Goal: Information Seeking & Learning: Learn about a topic

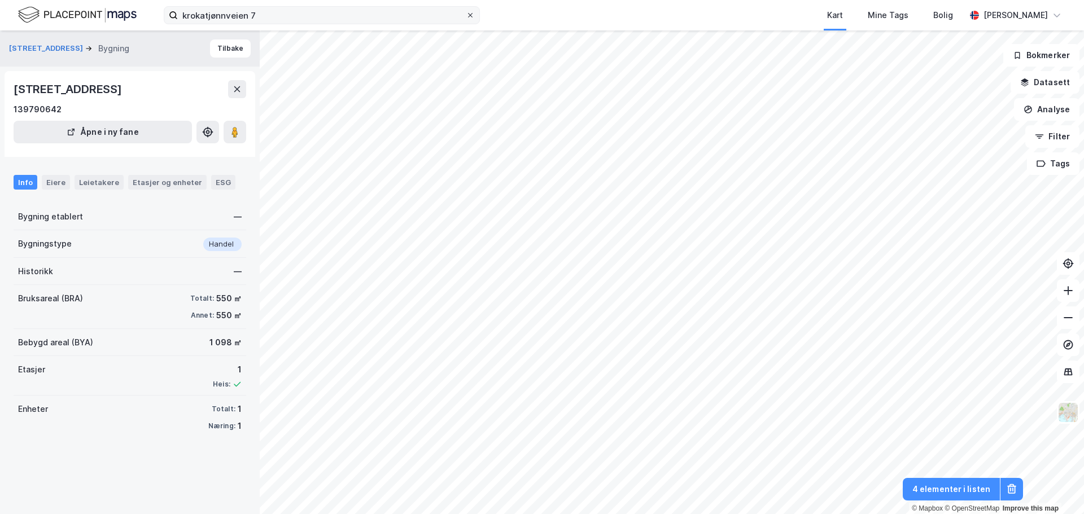
click at [467, 20] on label "krokatjønnveien 7" at bounding box center [322, 15] width 316 height 18
click at [466, 20] on input "krokatjønnveien 7" at bounding box center [322, 15] width 288 height 17
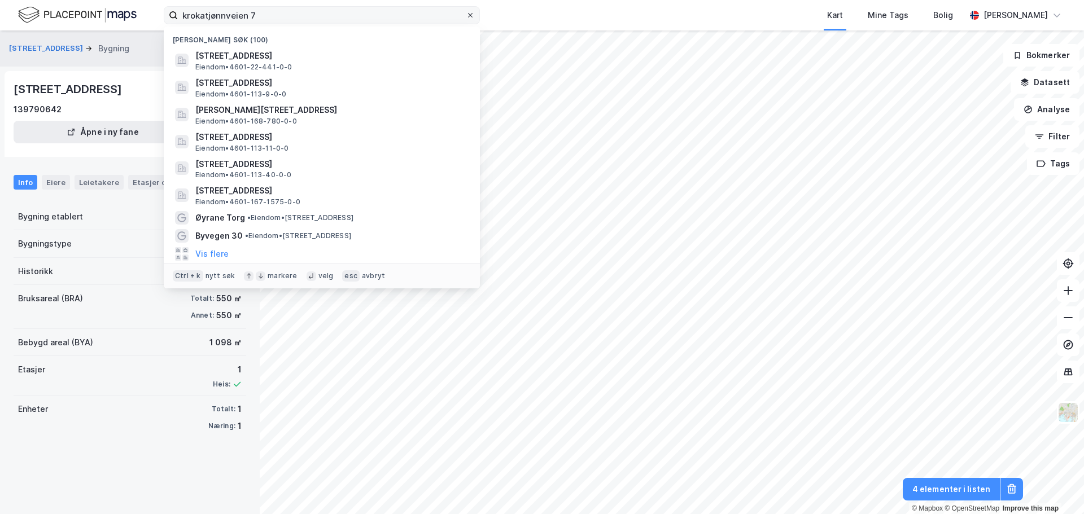
click at [470, 19] on div at bounding box center [470, 15] width 7 height 9
click at [466, 19] on input "krokatjønnveien 7" at bounding box center [322, 15] width 288 height 17
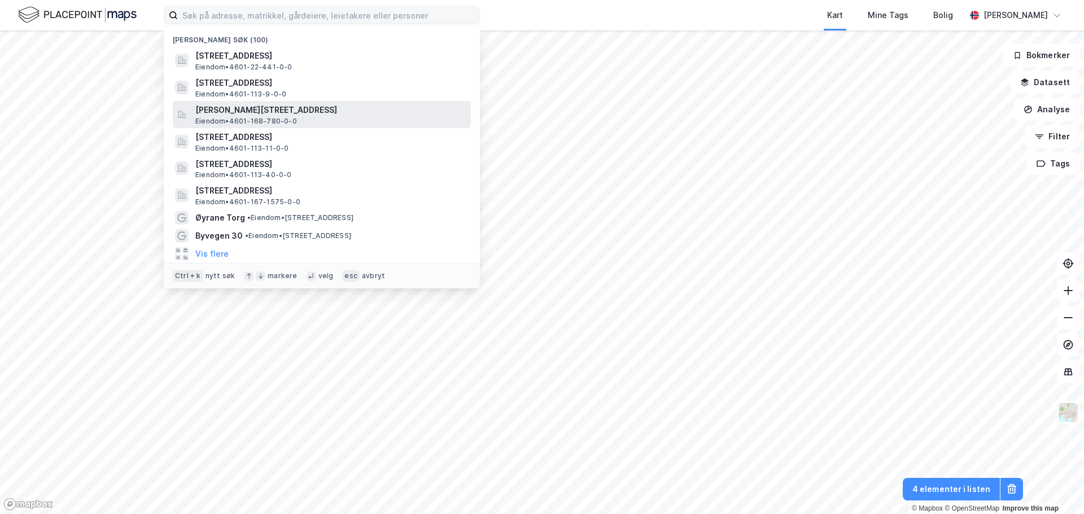
click at [296, 115] on span "[PERSON_NAME][STREET_ADDRESS]" at bounding box center [330, 110] width 271 height 14
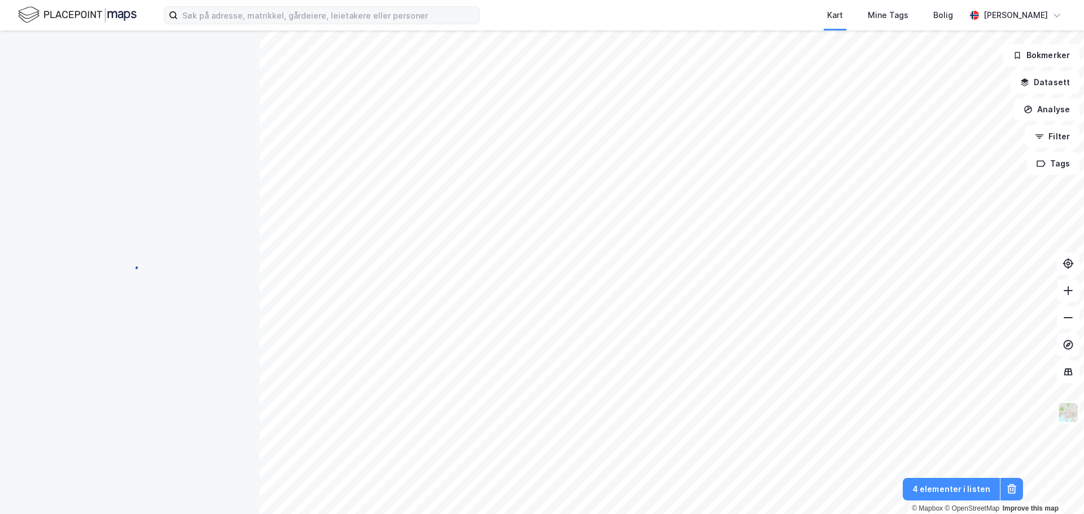
scroll to position [16, 0]
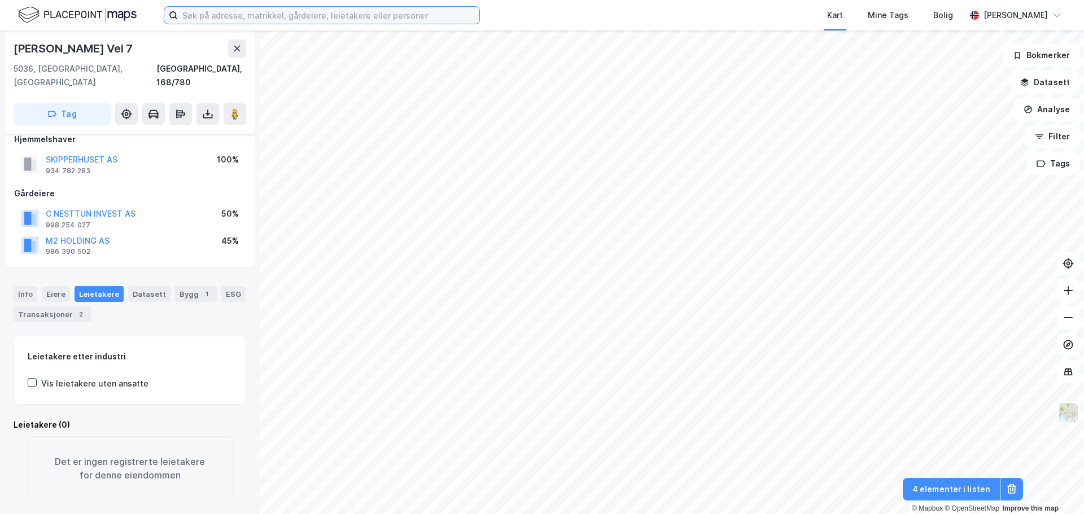
click at [379, 16] on input at bounding box center [328, 15] width 301 height 17
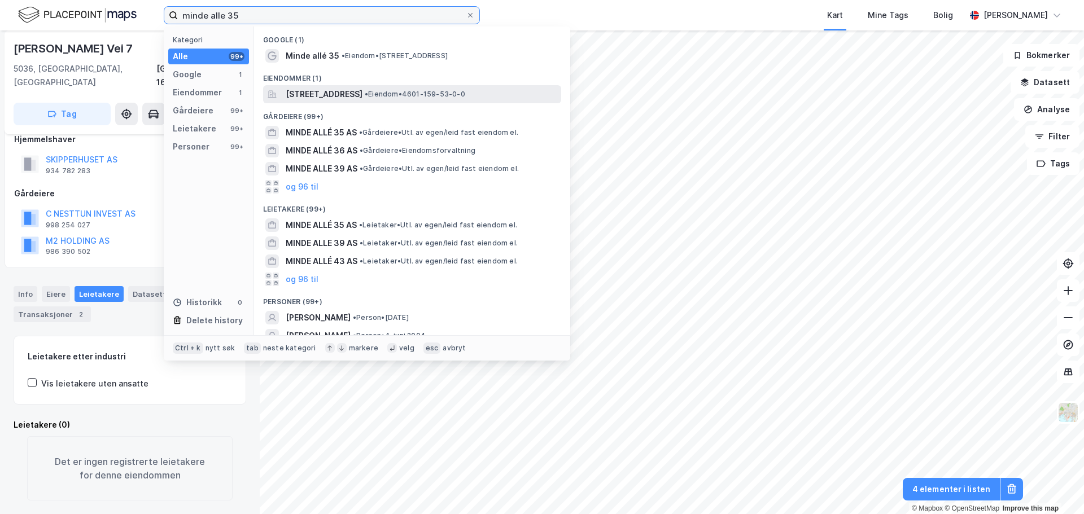
type input "minde alle 35"
click at [362, 88] on span "[STREET_ADDRESS]" at bounding box center [324, 95] width 77 height 14
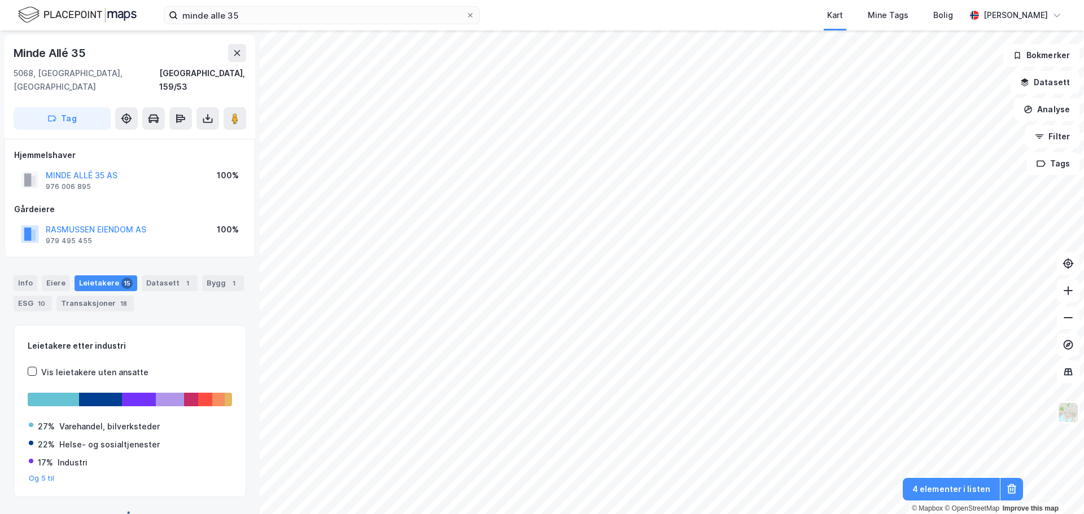
scroll to position [15, 0]
